Goal: Communication & Community: Answer question/provide support

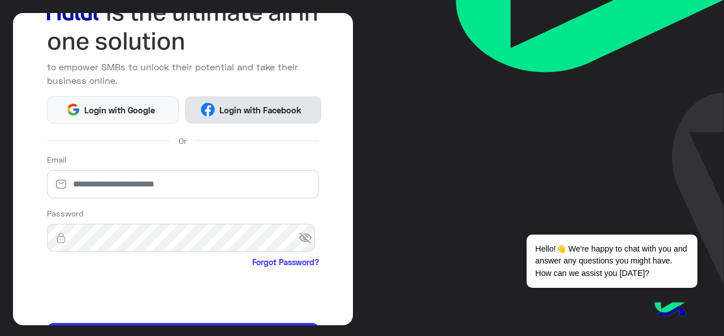
scroll to position [149, 0]
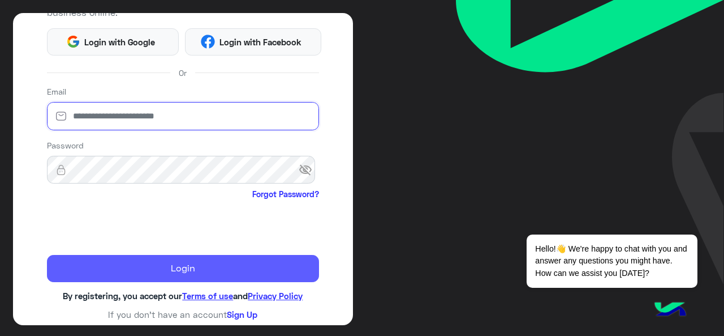
type input "**********"
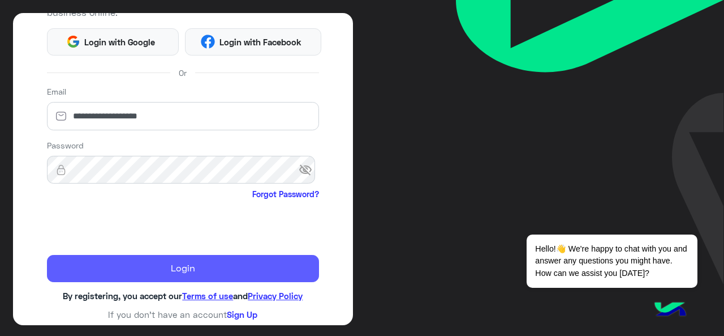
click at [111, 260] on button "Login" at bounding box center [183, 268] width 273 height 27
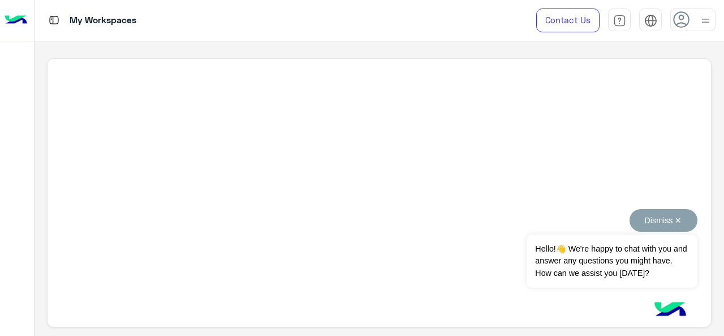
click at [674, 220] on button "Dismiss ✕" at bounding box center [664, 220] width 68 height 23
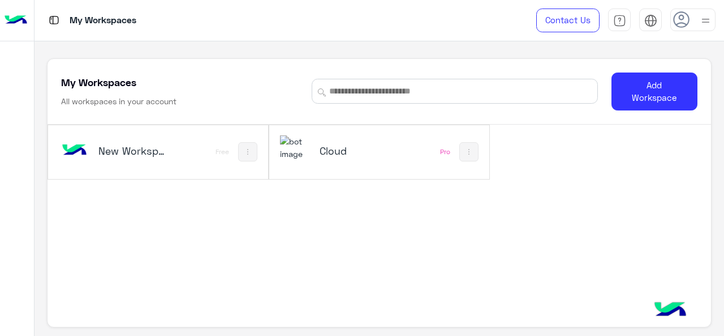
click at [354, 154] on h5 "Cloud" at bounding box center [355, 151] width 71 height 14
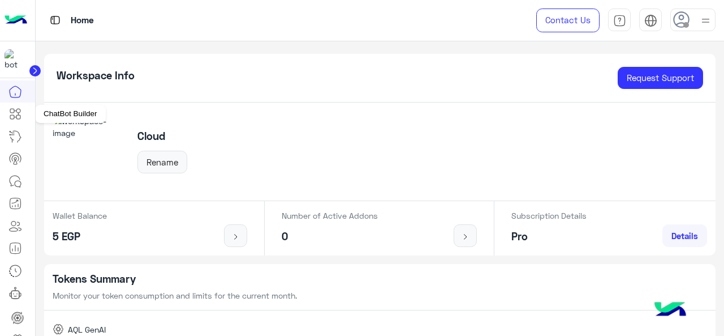
click at [20, 116] on icon at bounding box center [18, 117] width 4 height 4
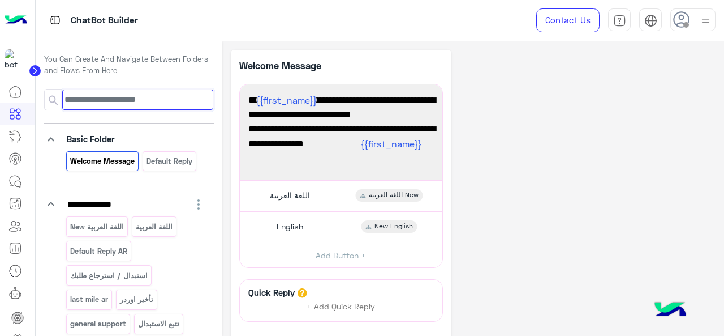
click at [131, 102] on input at bounding box center [137, 99] width 151 height 20
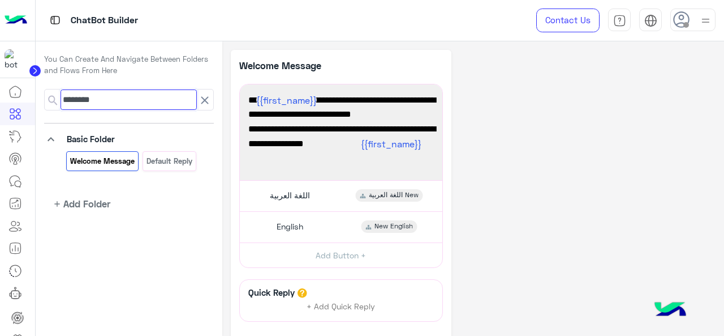
click at [83, 98] on input "********" at bounding box center [129, 99] width 136 height 20
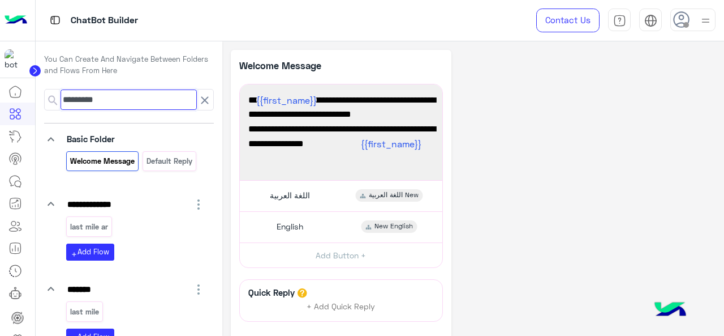
click at [106, 98] on input "*********" at bounding box center [129, 99] width 136 height 20
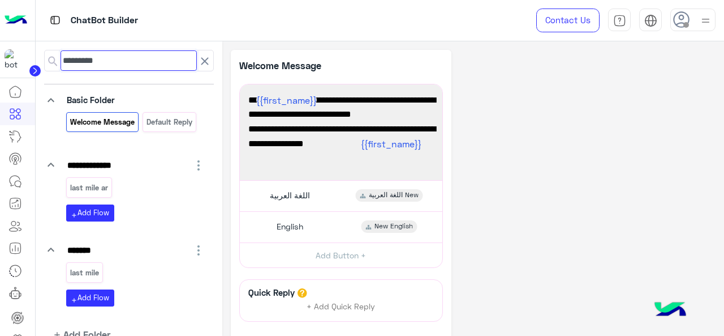
scroll to position [57, 0]
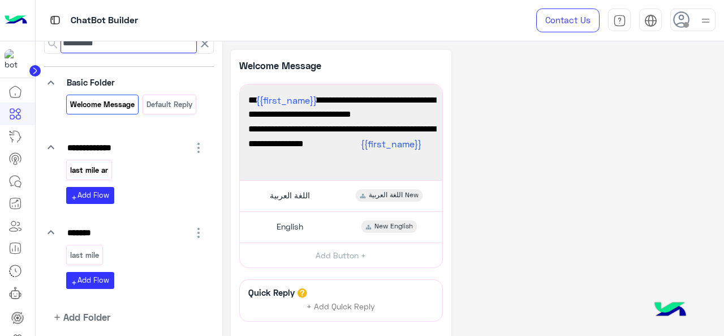
type input "*********"
click at [90, 170] on p "last mile ar" at bounding box center [89, 170] width 40 height 13
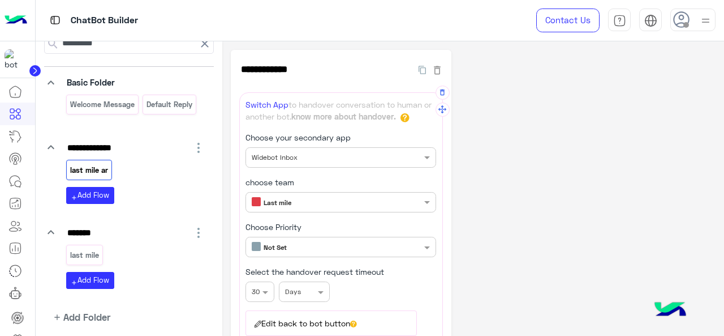
click at [384, 198] on input "text" at bounding box center [322, 201] width 140 height 10
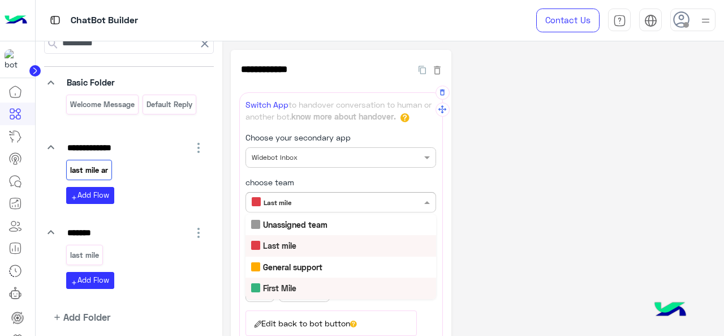
click at [279, 285] on b "First Mile" at bounding box center [279, 288] width 33 height 10
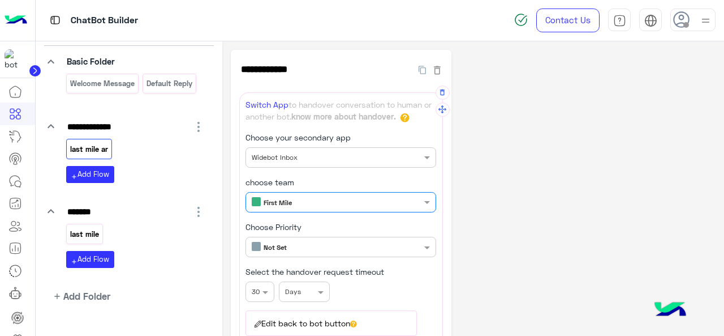
scroll to position [94, 0]
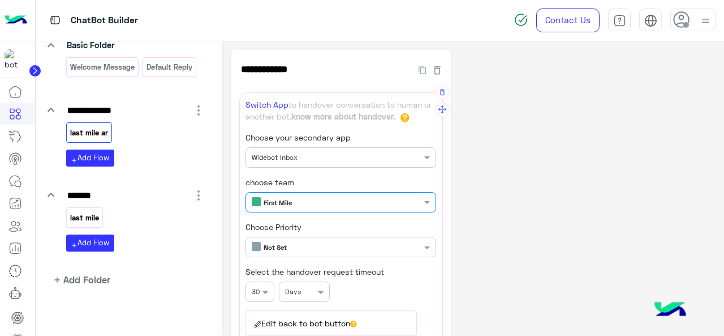
click at [100, 214] on div "last mile" at bounding box center [84, 217] width 37 height 20
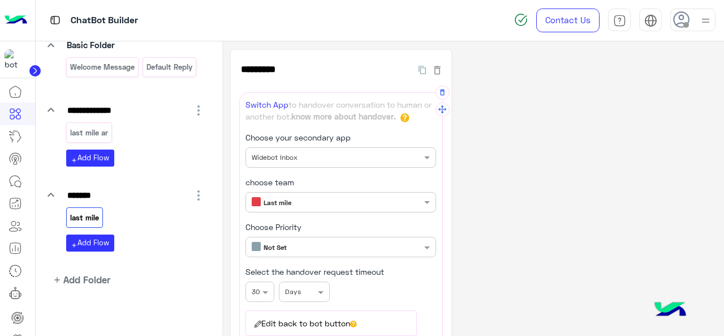
click at [313, 202] on input "text" at bounding box center [322, 201] width 140 height 10
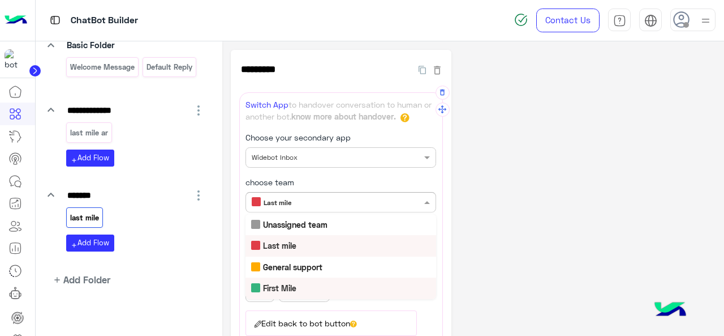
click at [301, 291] on div "First Mile" at bounding box center [341, 287] width 191 height 21
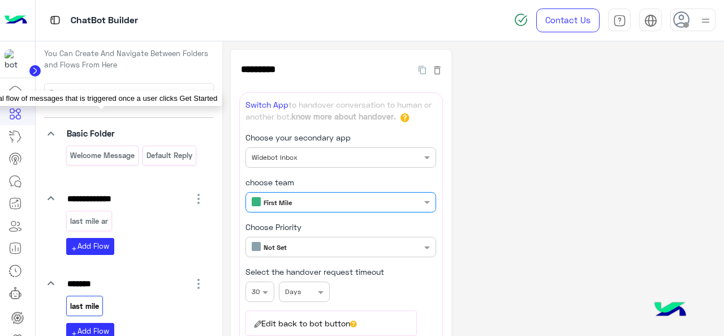
scroll to position [0, 0]
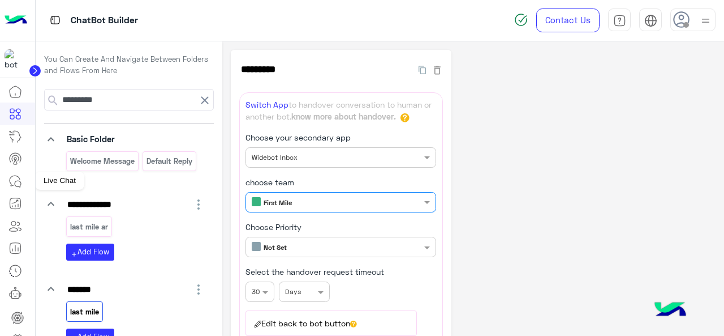
click at [25, 173] on link at bounding box center [15, 181] width 31 height 23
click at [17, 177] on icon at bounding box center [15, 181] width 14 height 14
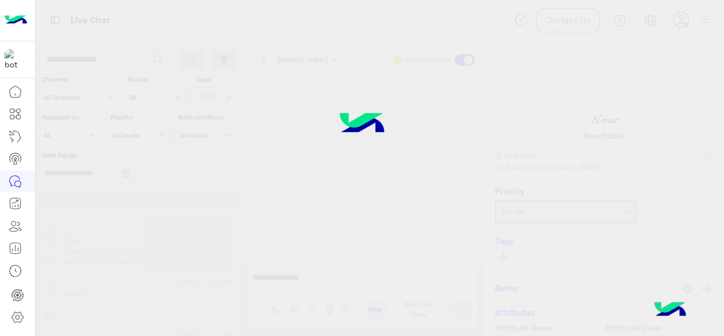
scroll to position [401, 0]
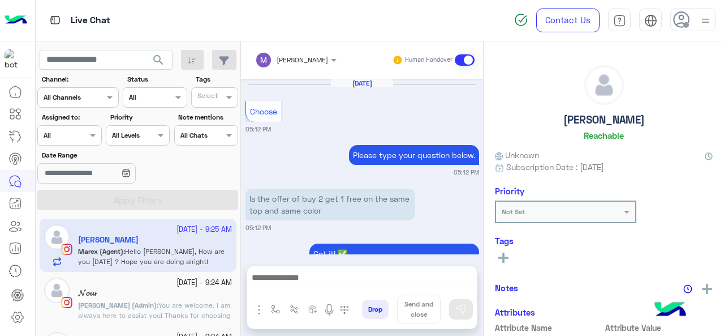
scroll to position [429, 0]
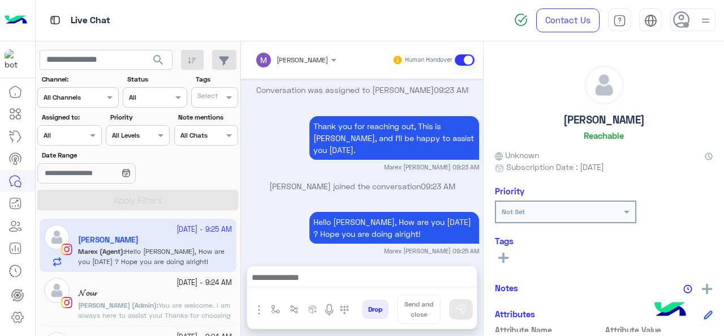
click at [92, 144] on div "Assigned on All" at bounding box center [69, 135] width 64 height 20
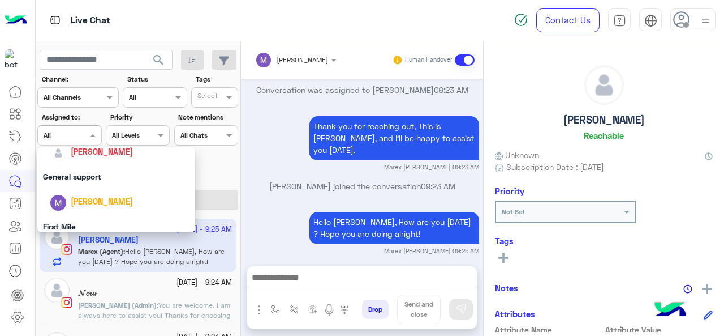
scroll to position [222, 0]
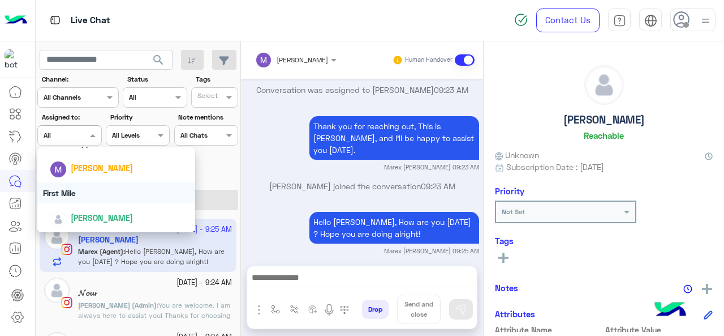
click at [84, 194] on div "First Mile" at bounding box center [116, 192] width 158 height 21
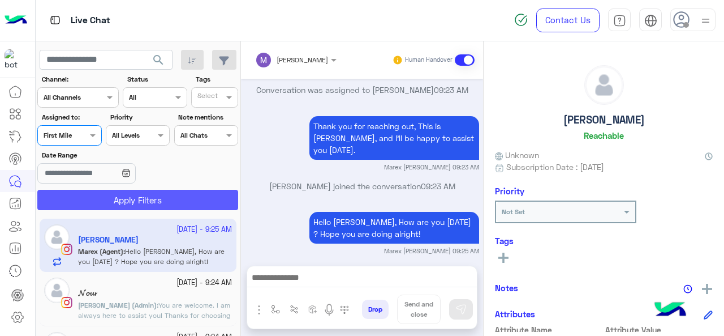
click at [111, 199] on button "Apply Filters" at bounding box center [137, 200] width 201 height 20
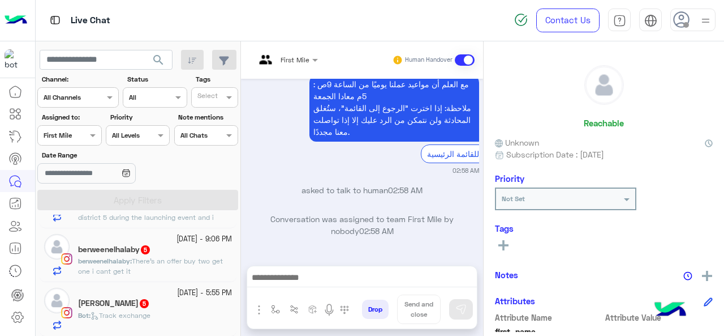
click at [128, 294] on div "[DATE] - 5:55 PM" at bounding box center [155, 292] width 154 height 11
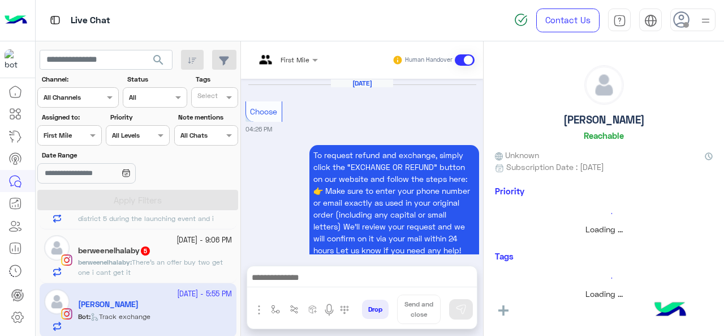
scroll to position [663, 0]
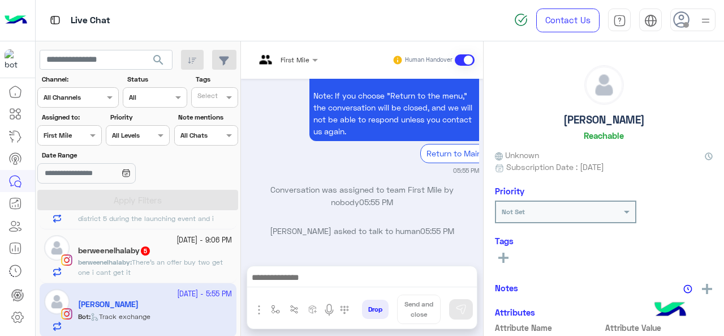
click at [160, 271] on p "berweenelhalaby : There’s an offer buy two get one i cant get it" at bounding box center [155, 267] width 154 height 20
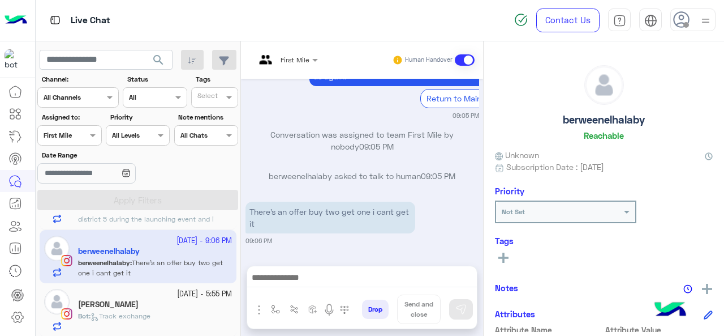
scroll to position [144, 0]
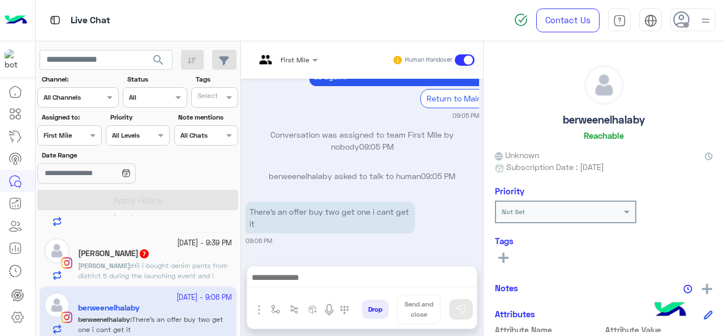
click at [160, 271] on span "Hii i bought denim pants from district 5 during the launching event and i want …" at bounding box center [154, 285] width 152 height 49
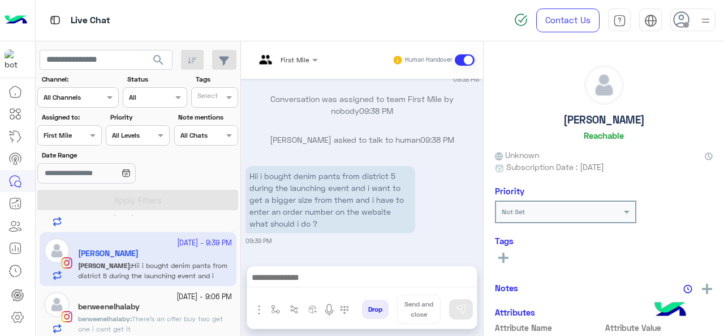
scroll to position [31, 0]
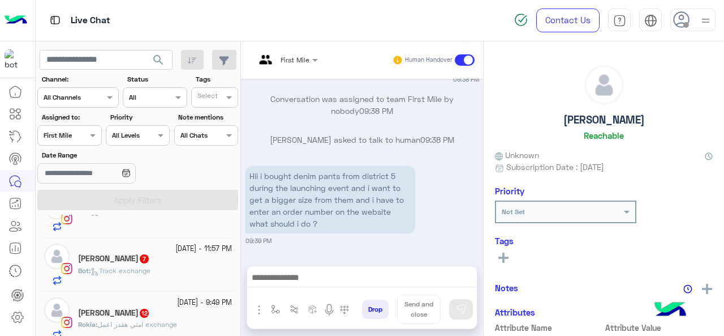
click at [132, 308] on div "[PERSON_NAME] 12" at bounding box center [155, 314] width 154 height 12
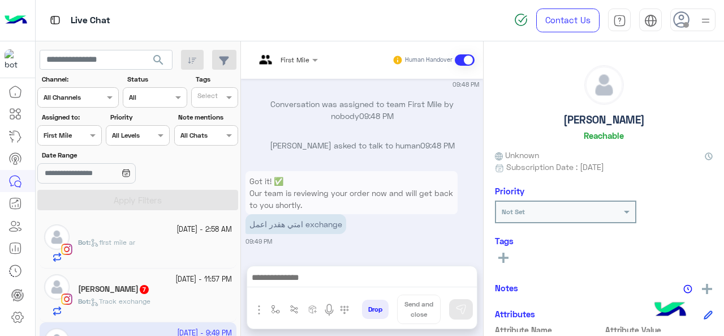
click at [85, 139] on div "Assigned on First Mile" at bounding box center [62, 135] width 49 height 10
click at [317, 152] on div "[PERSON_NAME] asked to talk to human 09:48 PM" at bounding box center [363, 149] width 234 height 20
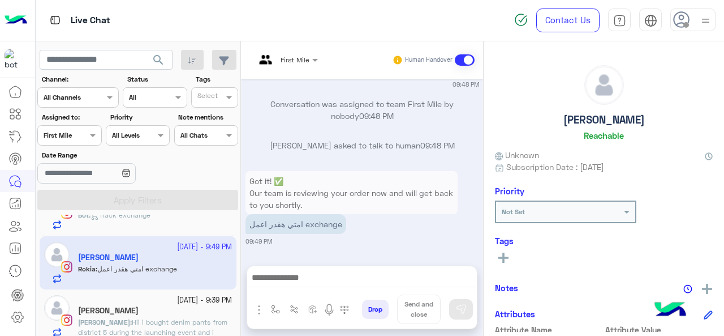
scroll to position [200, 0]
